Goal: Task Accomplishment & Management: Manage account settings

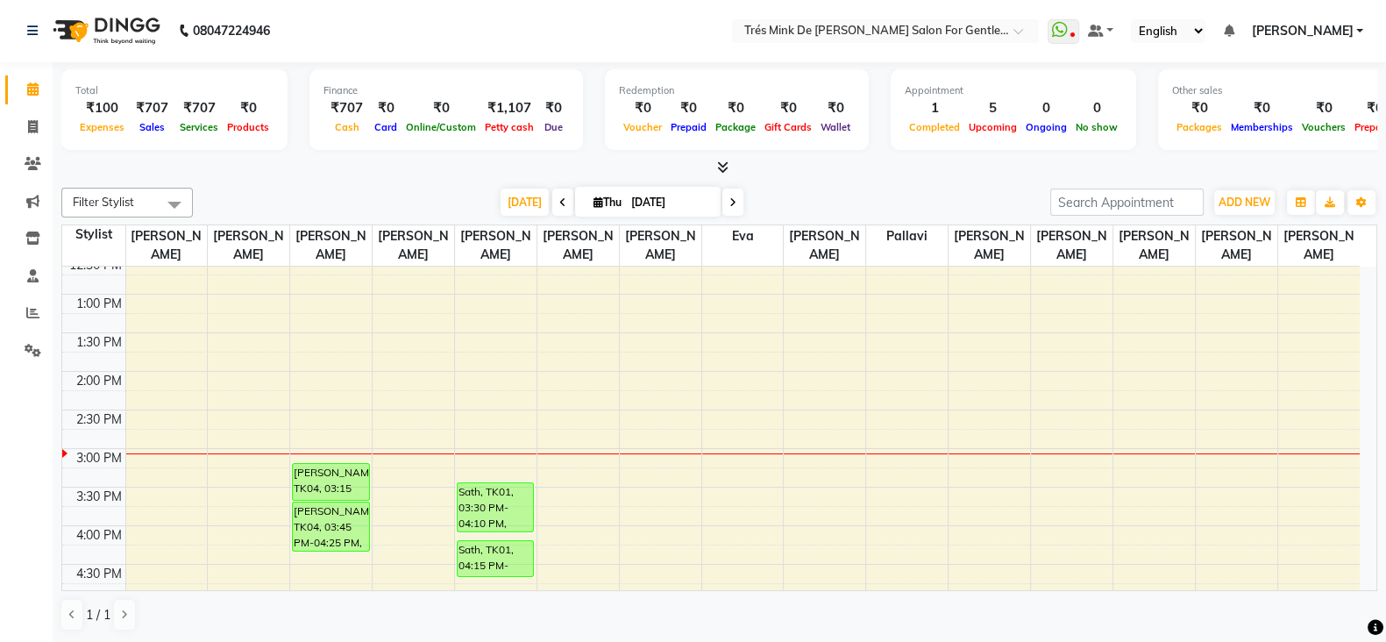
scroll to position [351, 0]
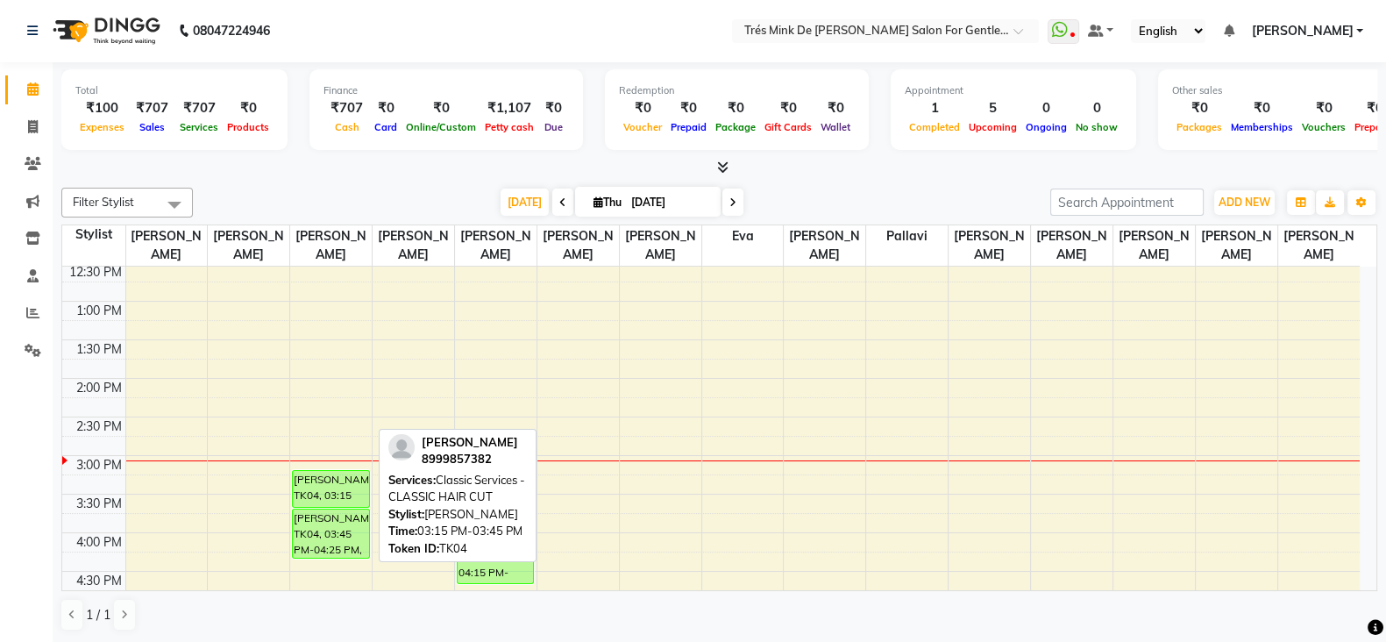
click at [337, 486] on div "[PERSON_NAME], TK04, 03:15 PM-03:45 PM, Classic Services - CLASSIC HAIR CUT" at bounding box center [331, 489] width 76 height 36
select select "6"
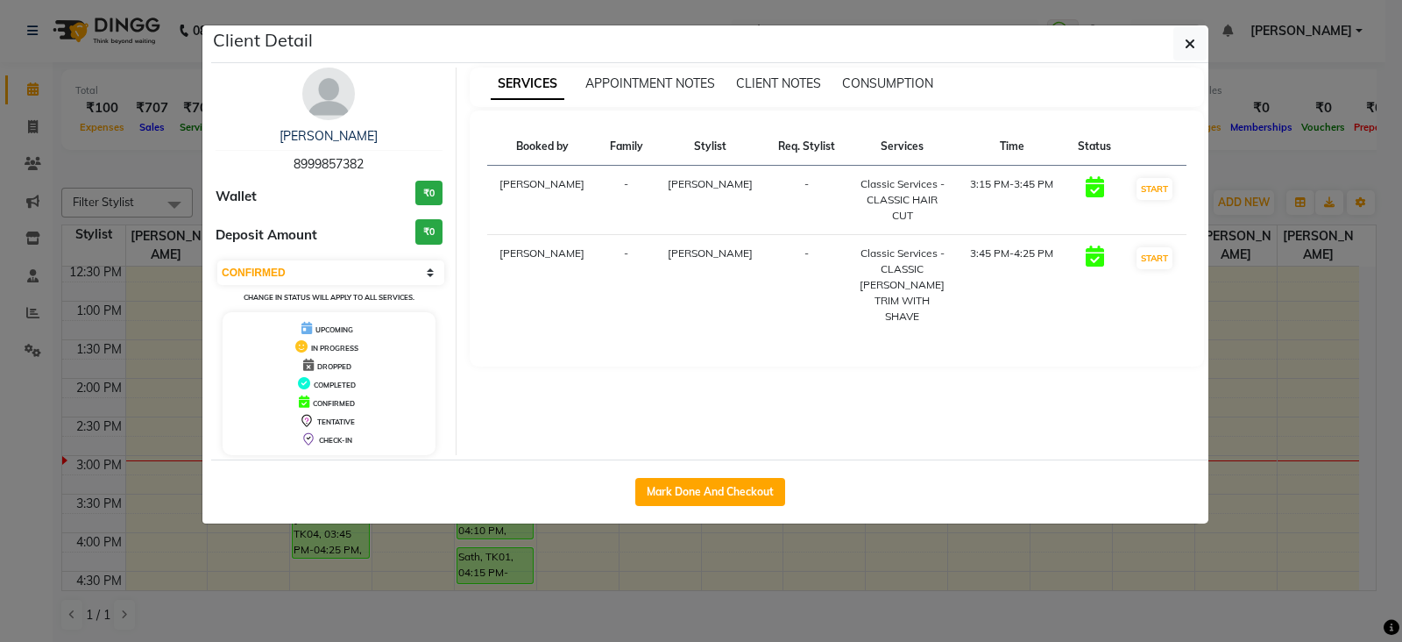
click at [322, 109] on img at bounding box center [328, 93] width 53 height 53
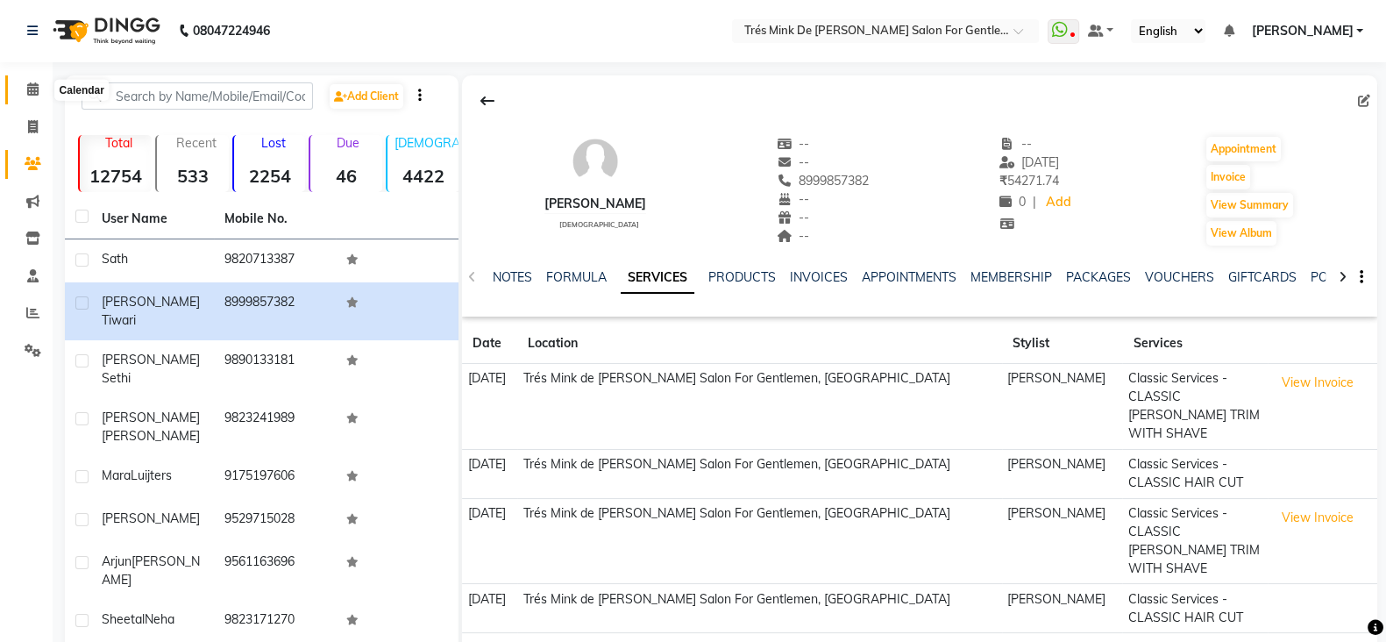
click at [21, 87] on span at bounding box center [33, 90] width 31 height 20
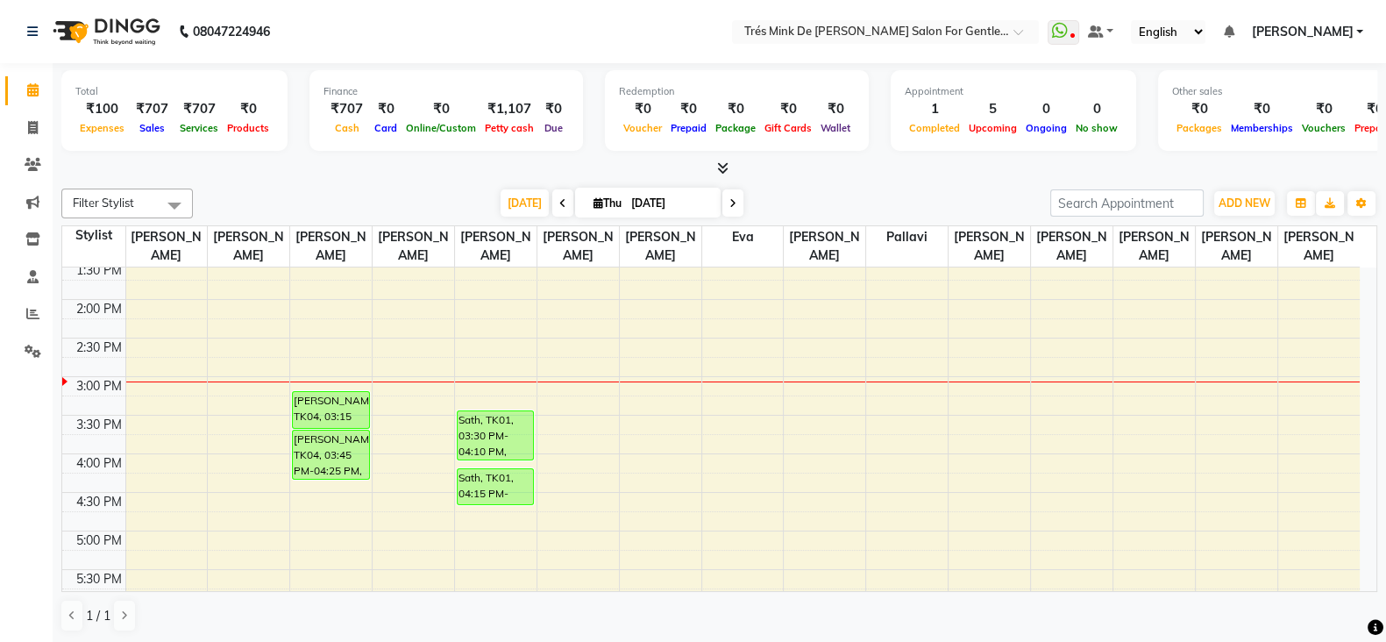
scroll to position [329, 0]
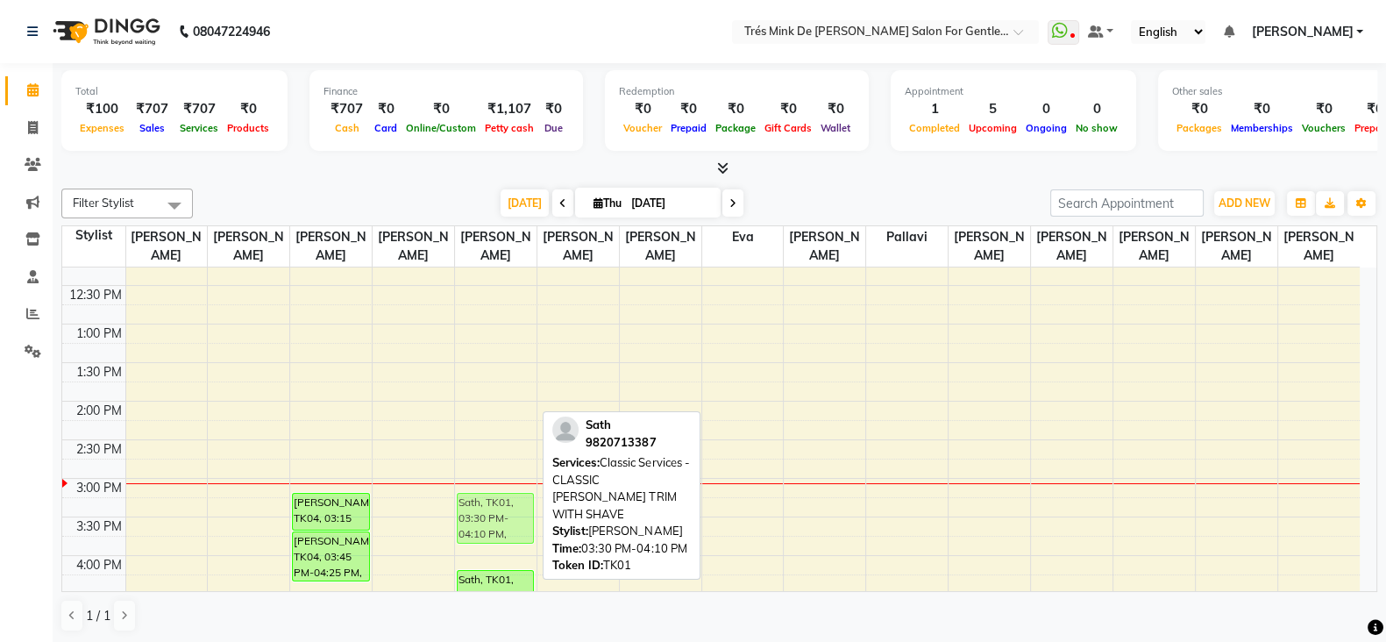
drag, startPoint x: 469, startPoint y: 520, endPoint x: 473, endPoint y: 500, distance: 19.8
click at [473, 500] on div "Sath, TK01, 03:30 PM-04:10 PM, Classic Services - CLASSIC [PERSON_NAME] TRIM WI…" at bounding box center [496, 555] width 82 height 1233
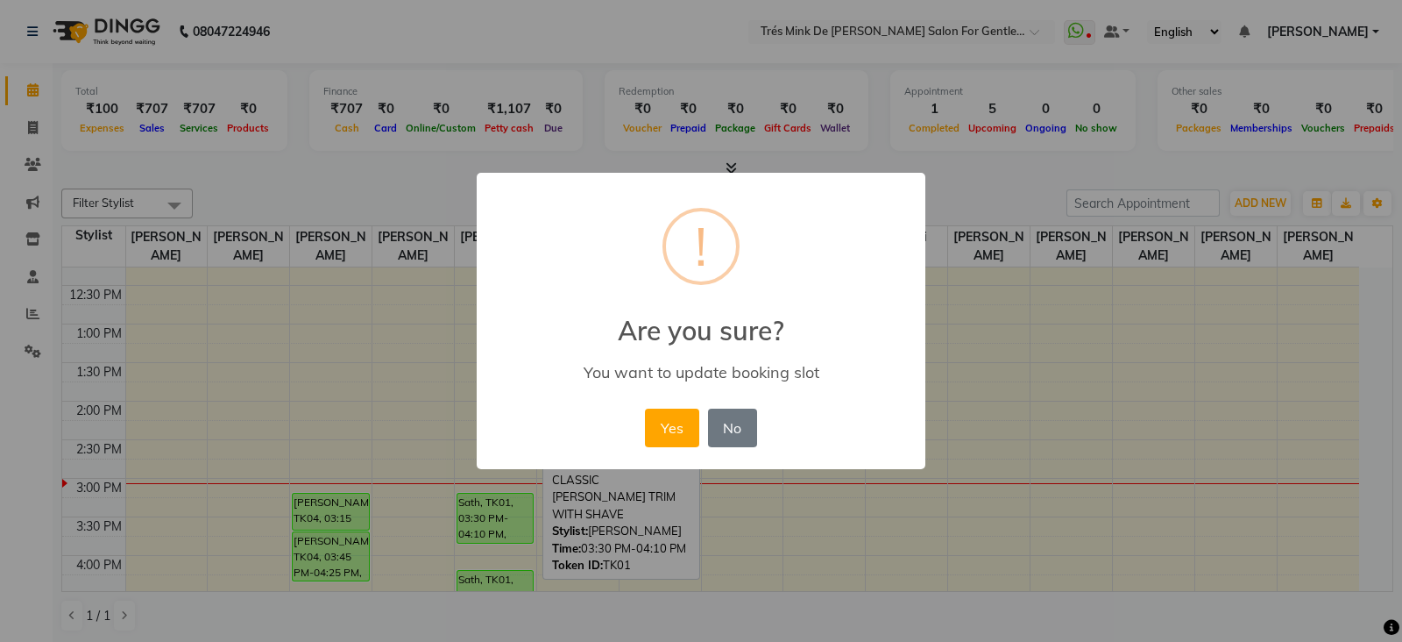
click at [665, 404] on div "Yes No No" at bounding box center [701, 427] width 120 height 47
click at [655, 427] on button "Yes" at bounding box center [671, 427] width 53 height 39
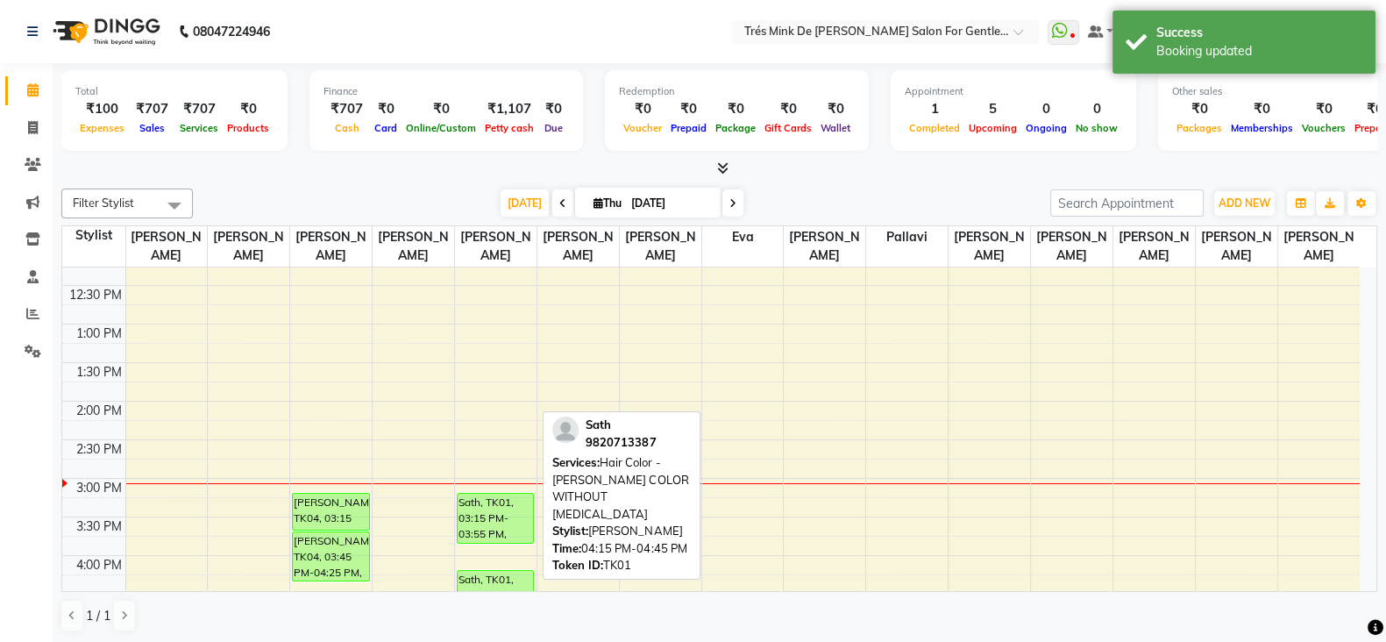
scroll to position [437, 0]
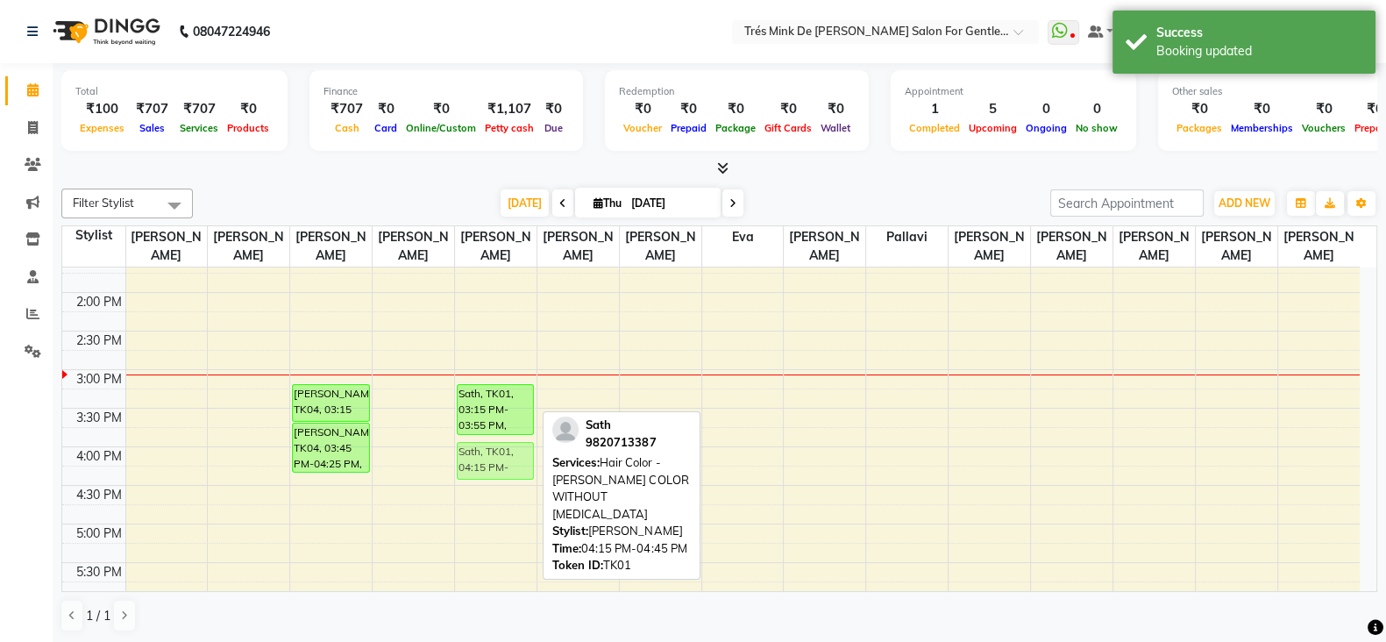
drag, startPoint x: 500, startPoint y: 467, endPoint x: 506, endPoint y: 448, distance: 20.0
click at [506, 448] on div "Sath, TK01, 03:15 PM-03:55 PM, Classic Services - CLASSIC [PERSON_NAME] TRIM WI…" at bounding box center [496, 446] width 82 height 1233
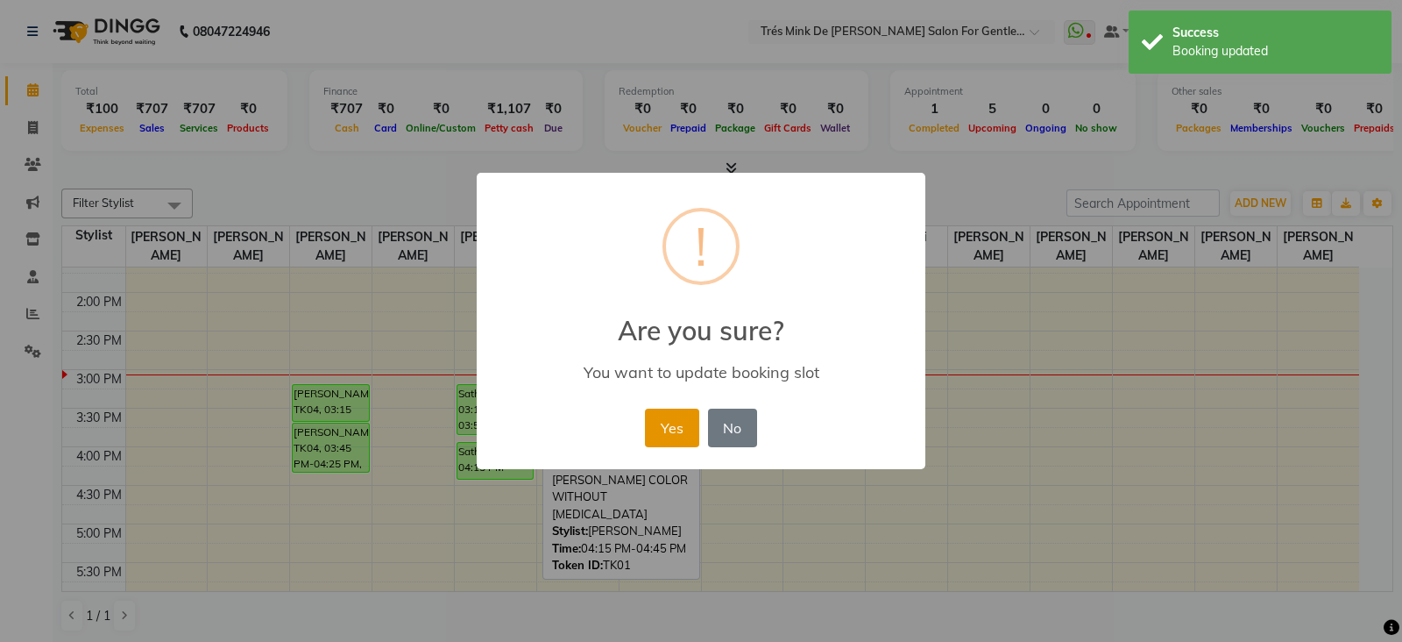
click at [681, 444] on button "Yes" at bounding box center [671, 427] width 53 height 39
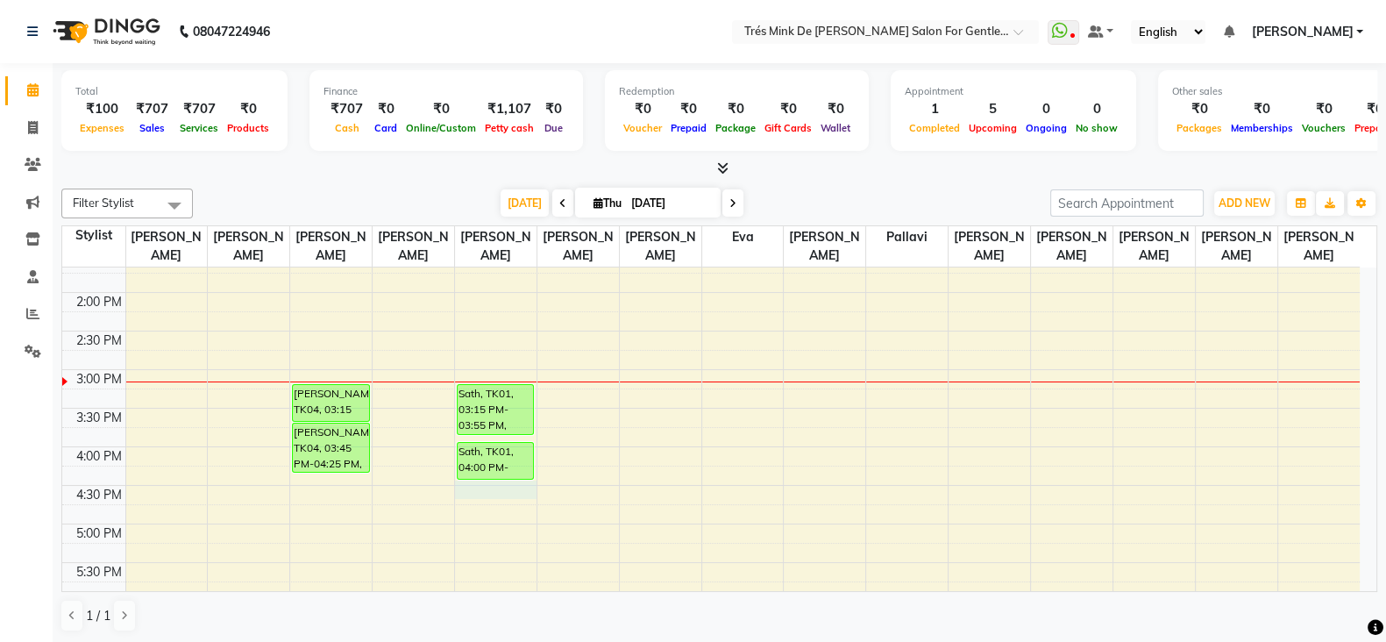
click at [472, 493] on div "8:00 AM 8:30 AM 9:00 AM 9:30 AM 10:00 AM 10:30 AM 11:00 AM 11:30 AM 12:00 PM 12…" at bounding box center [710, 446] width 1297 height 1233
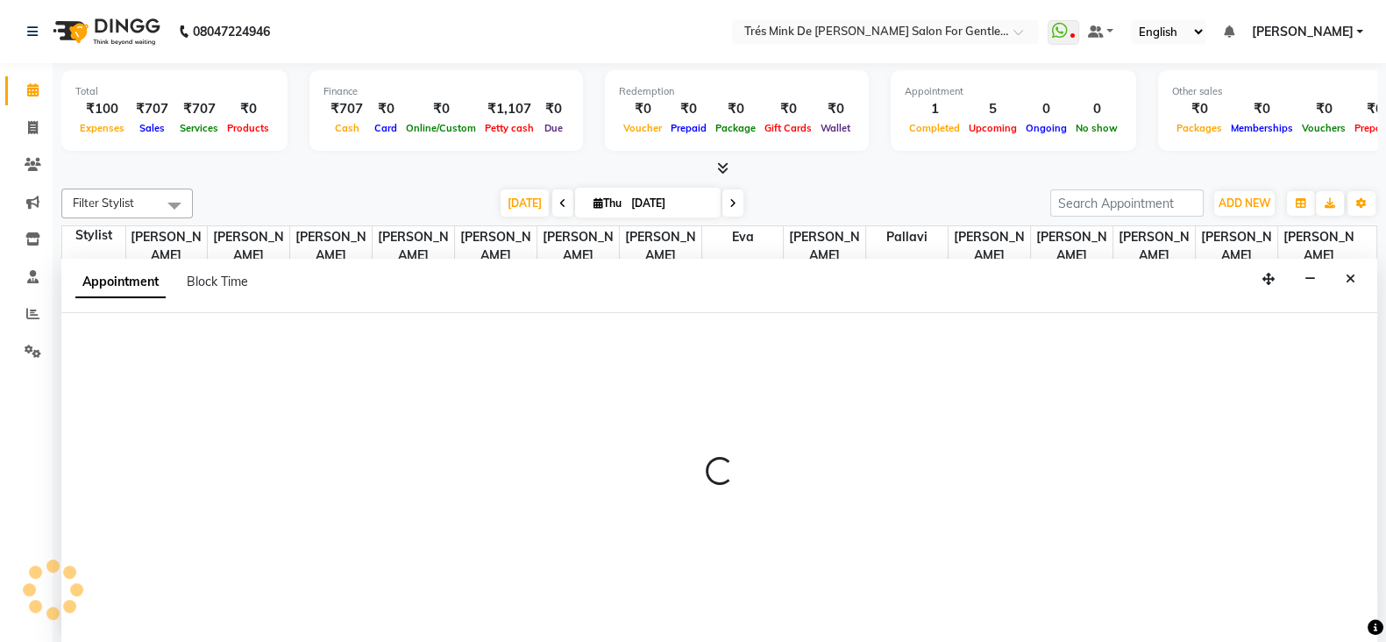
select select "37745"
select select "990"
select select "tentative"
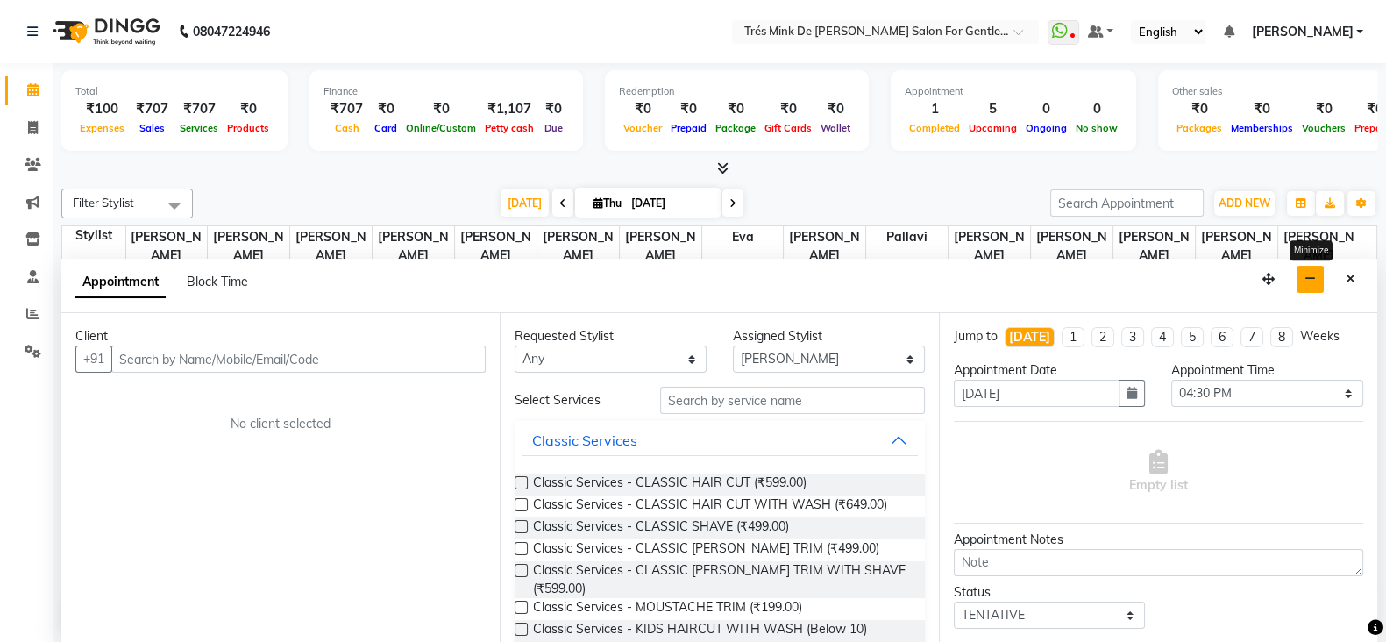
click at [1309, 282] on icon "button" at bounding box center [1309, 279] width 11 height 12
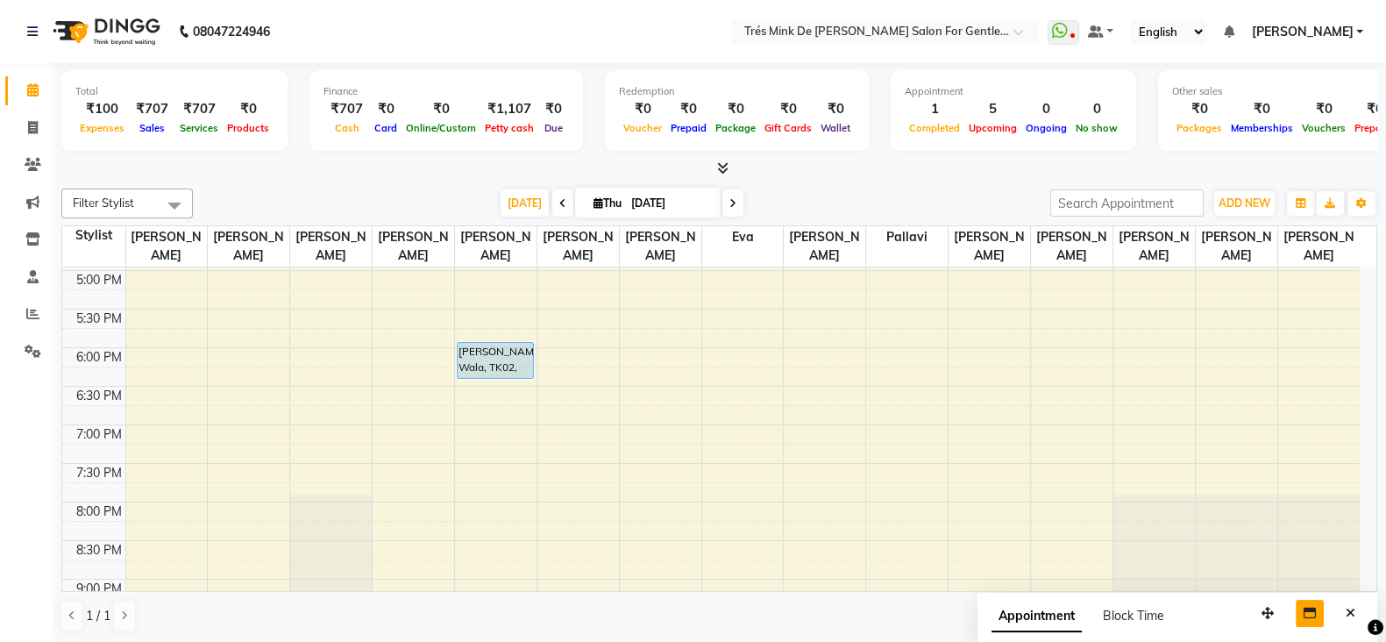
scroll to position [657, 0]
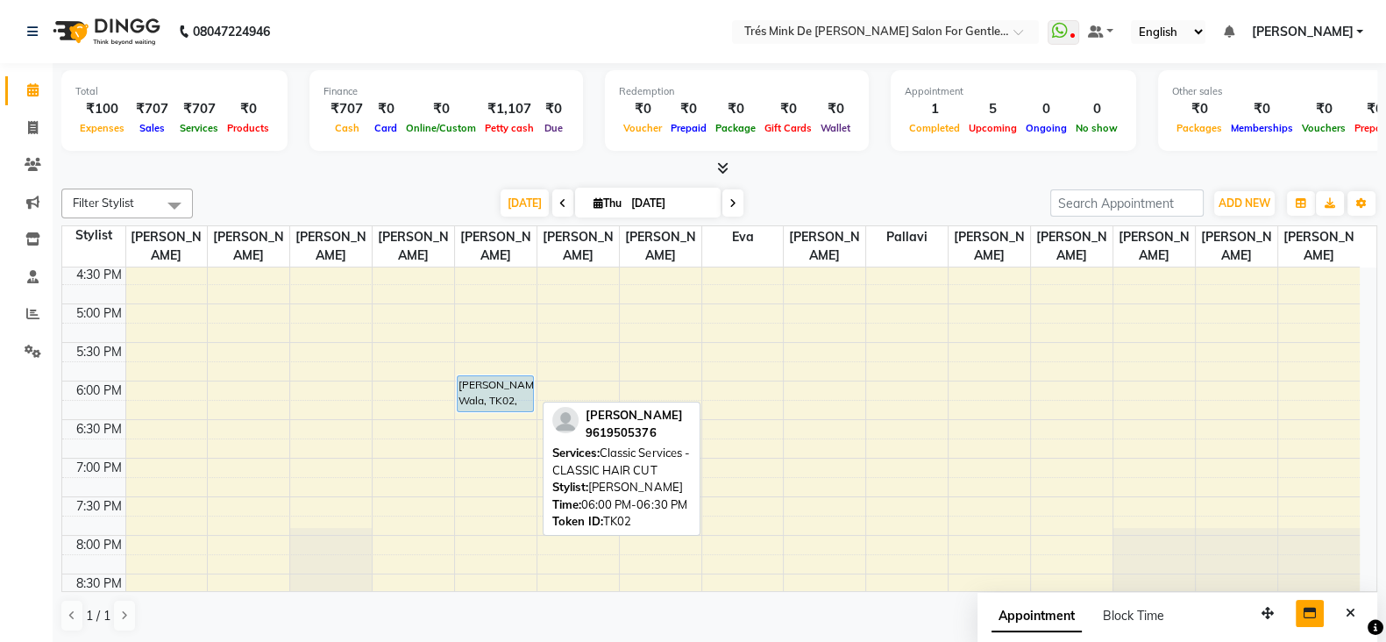
click at [495, 378] on div "[PERSON_NAME] Wala, TK02, 06:00 PM-06:30 PM, Classic Services - CLASSIC HAIR CUT" at bounding box center [496, 393] width 76 height 35
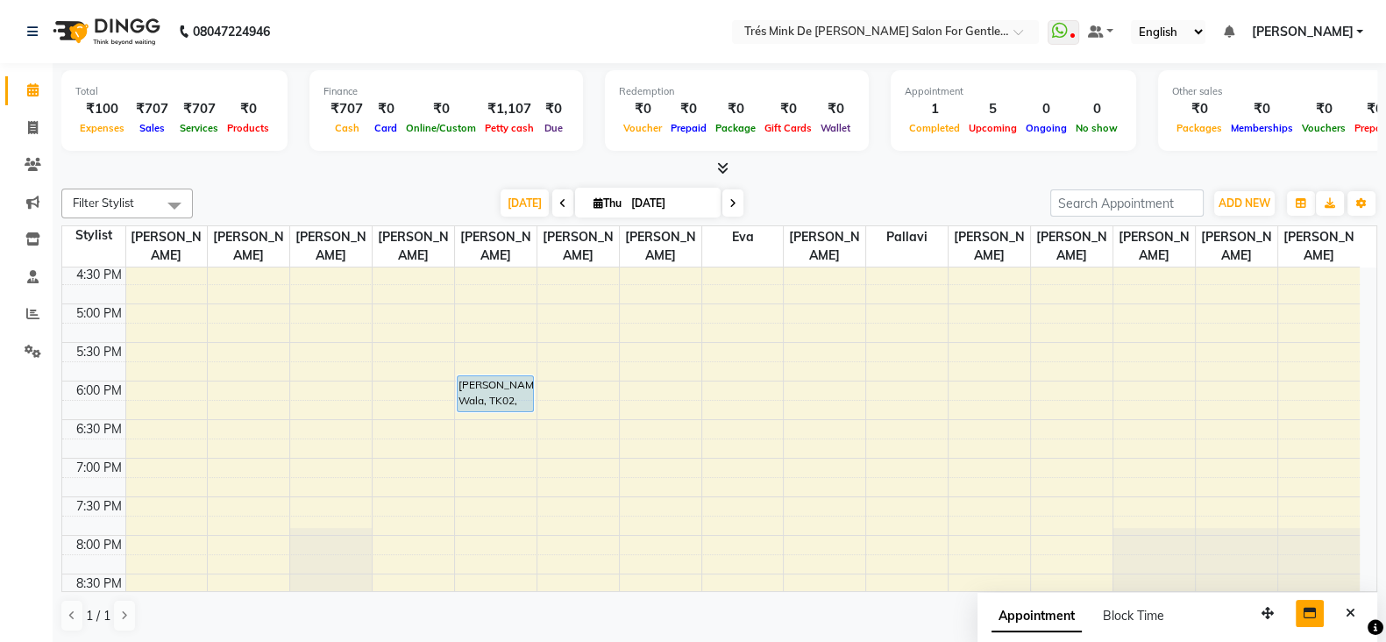
scroll to position [548, 0]
